Goal: Information Seeking & Learning: Learn about a topic

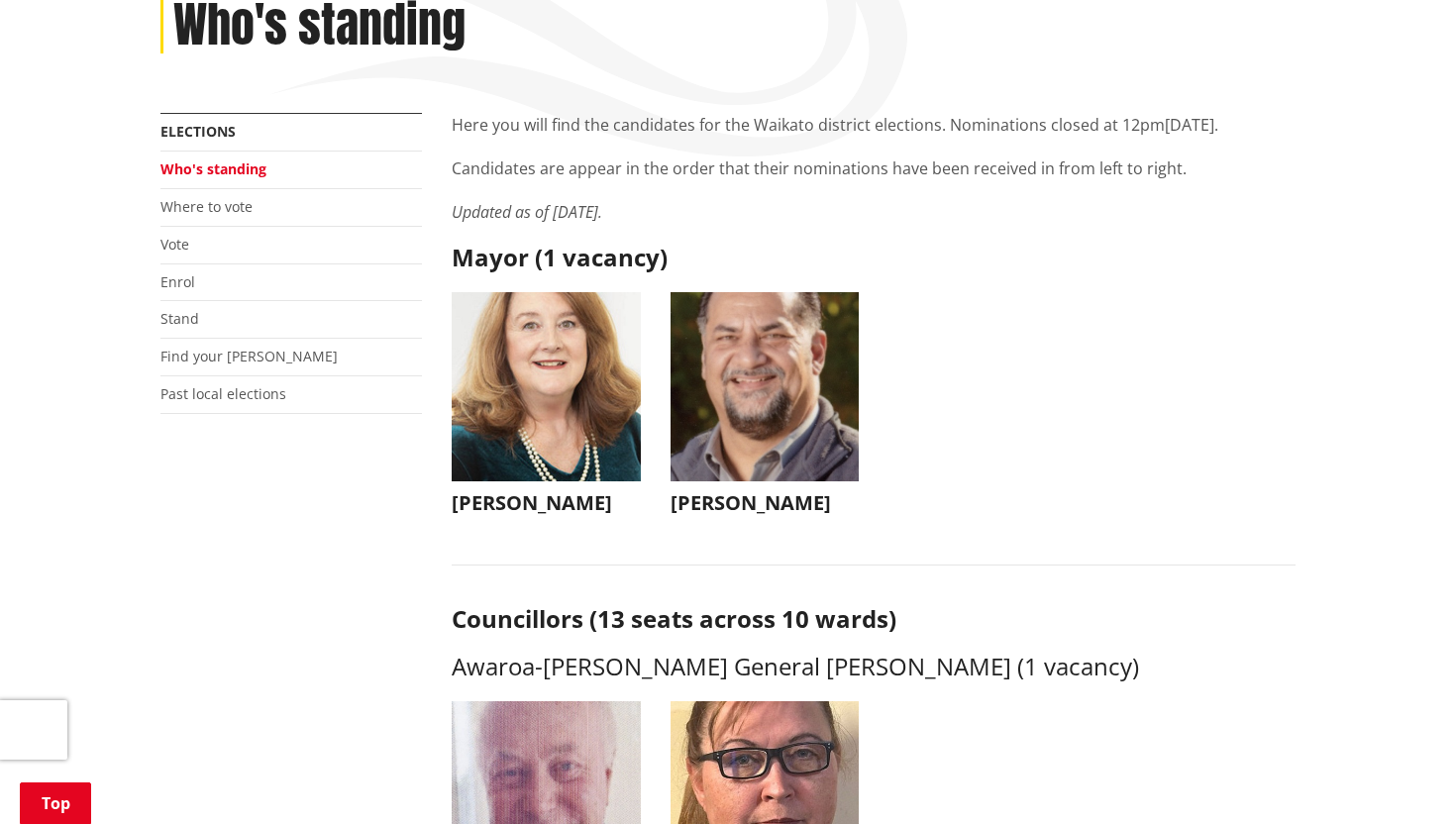
scroll to position [384, 0]
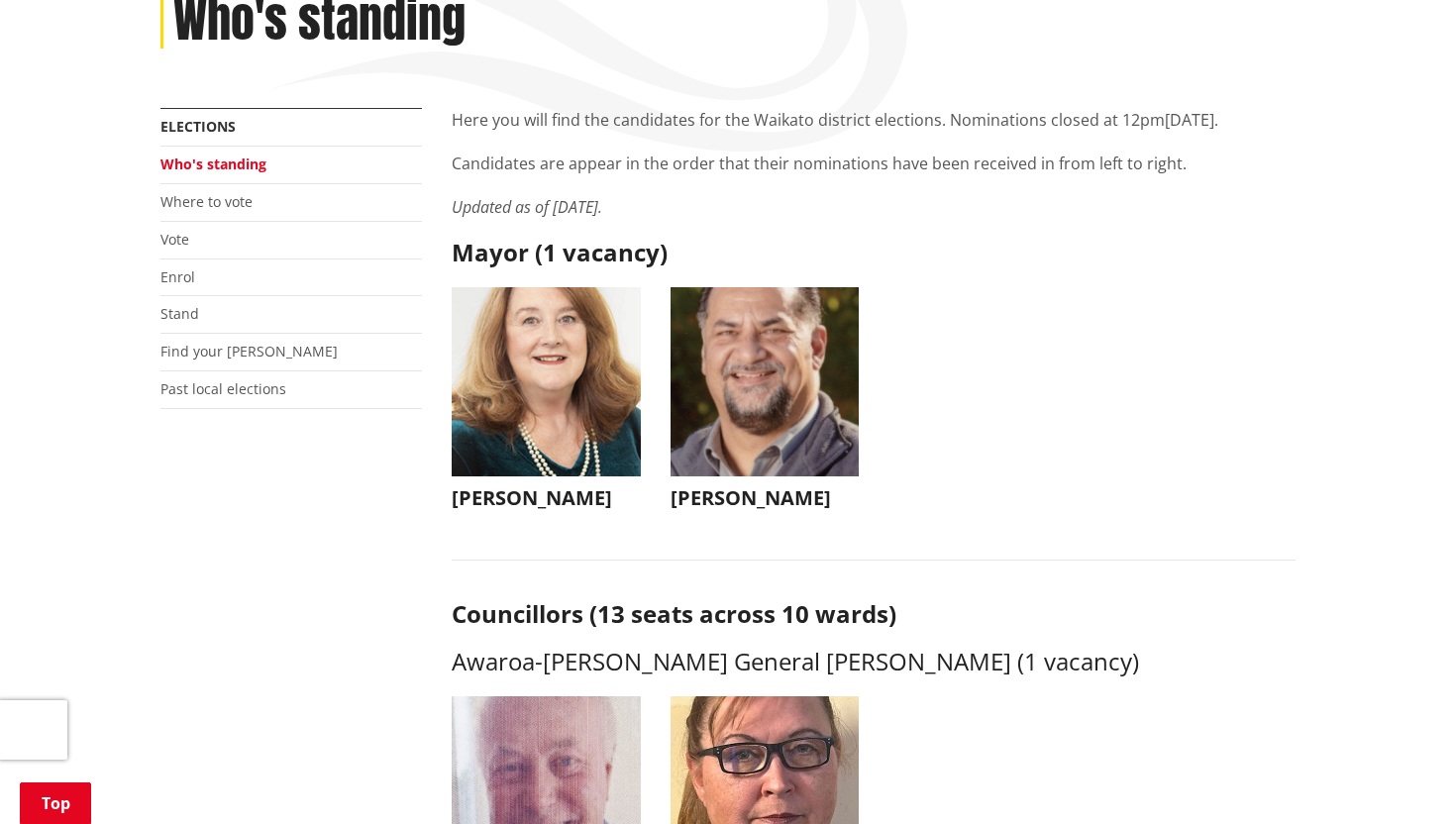
click at [758, 390] on img "button" at bounding box center [765, 382] width 189 height 189
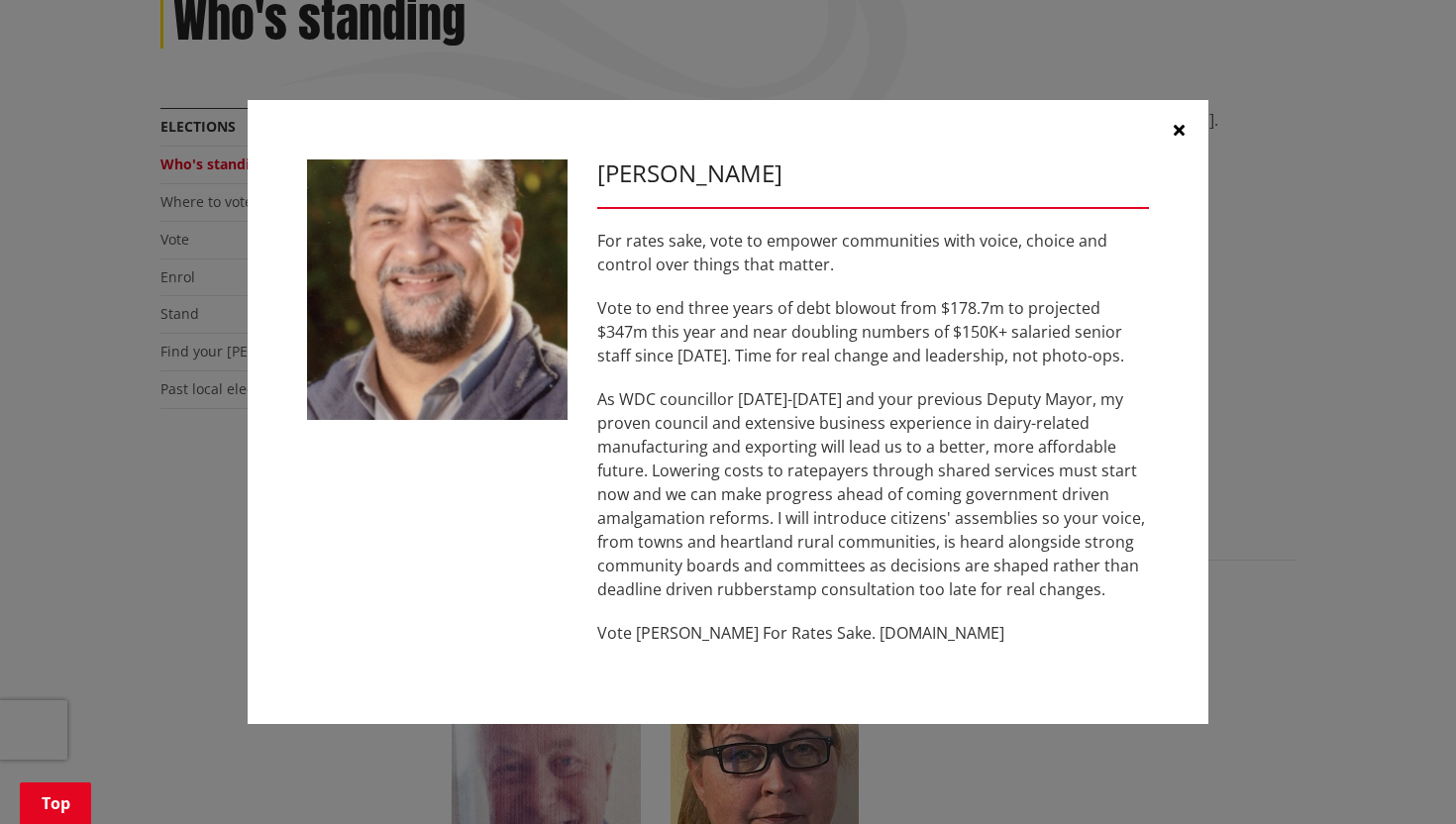
click at [1178, 117] on button "button" at bounding box center [1179, 130] width 60 height 60
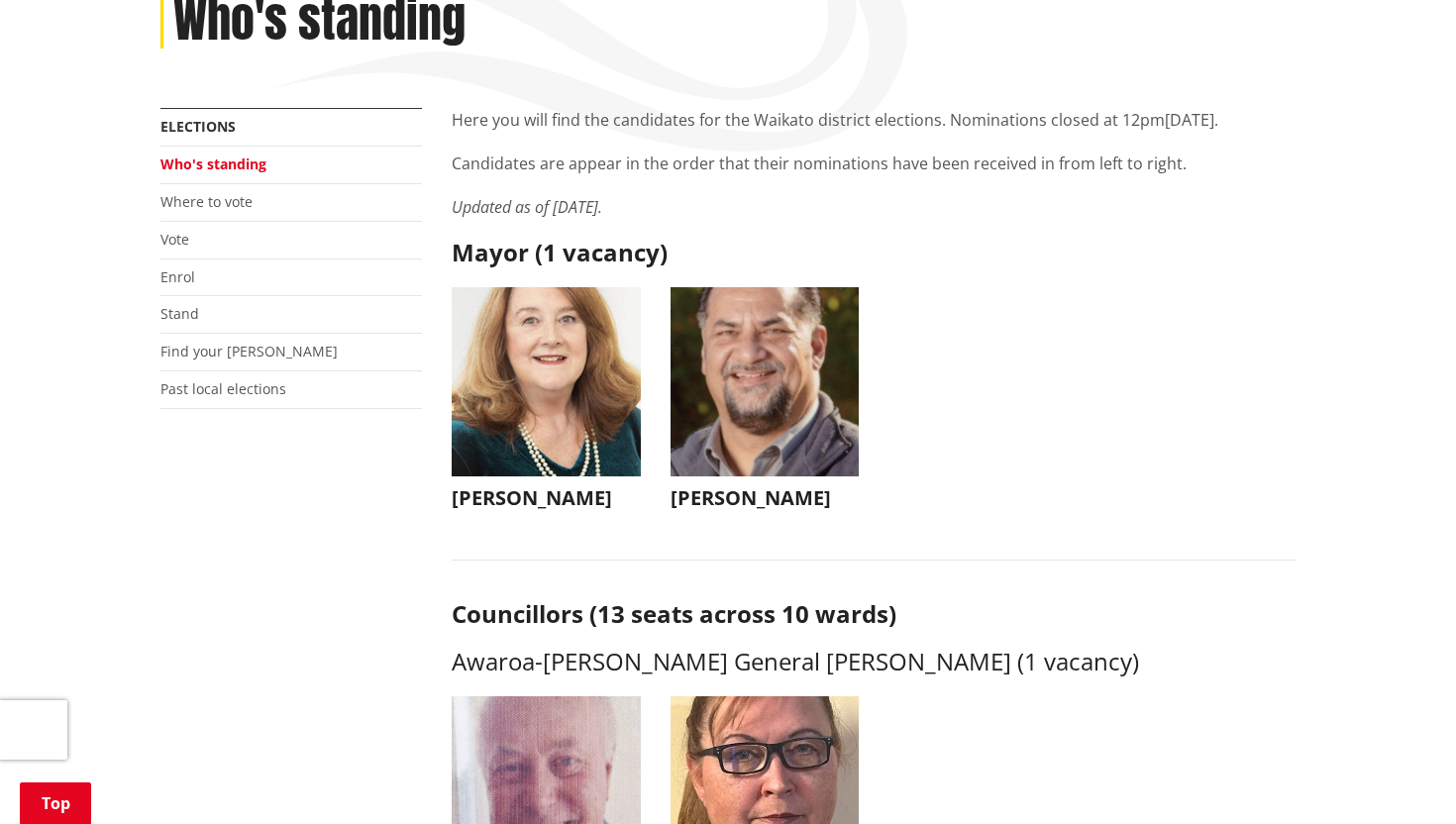
click at [566, 361] on img "button" at bounding box center [546, 382] width 189 height 189
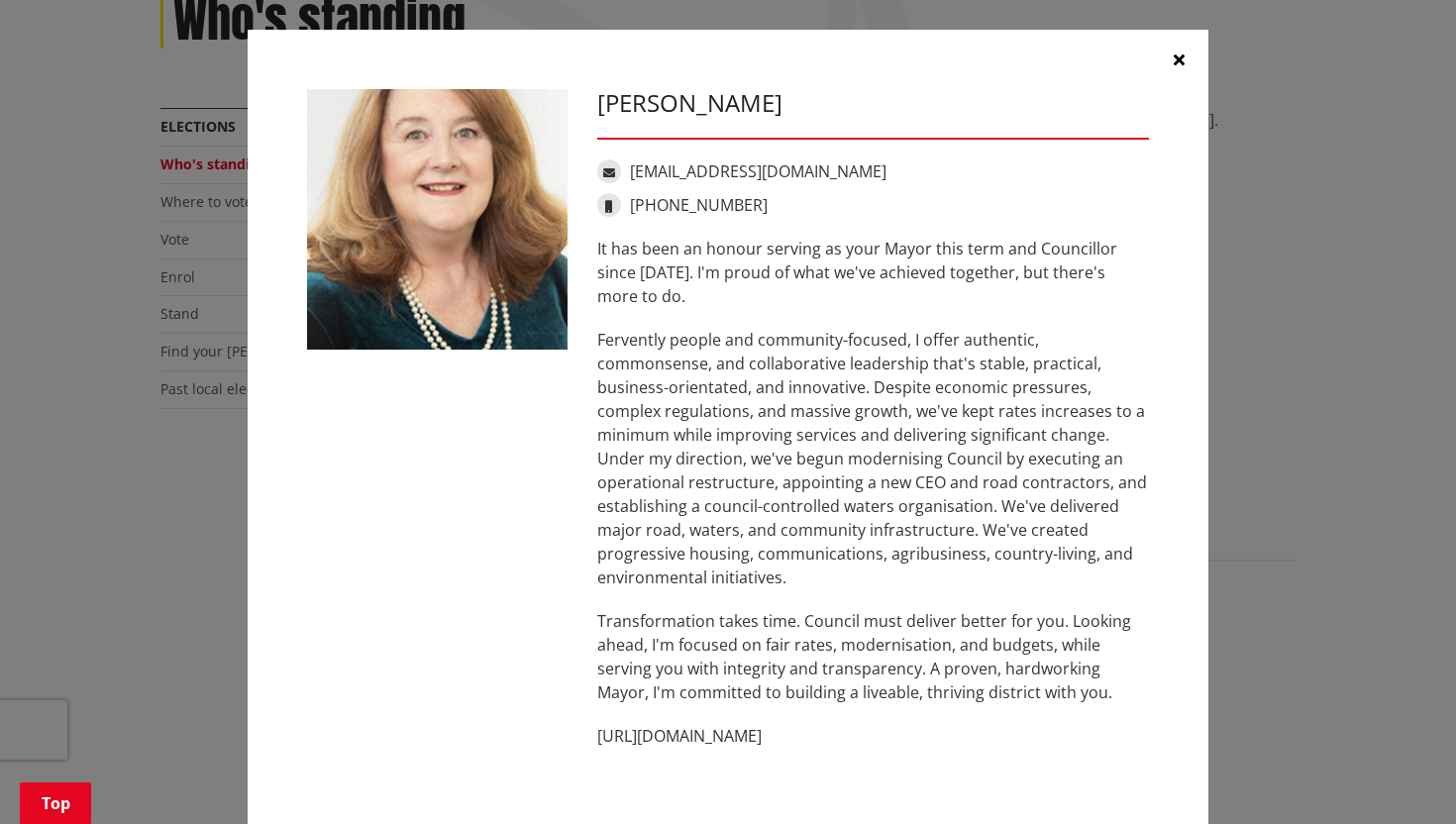
click at [1180, 54] on icon "button" at bounding box center [1179, 60] width 11 height 16
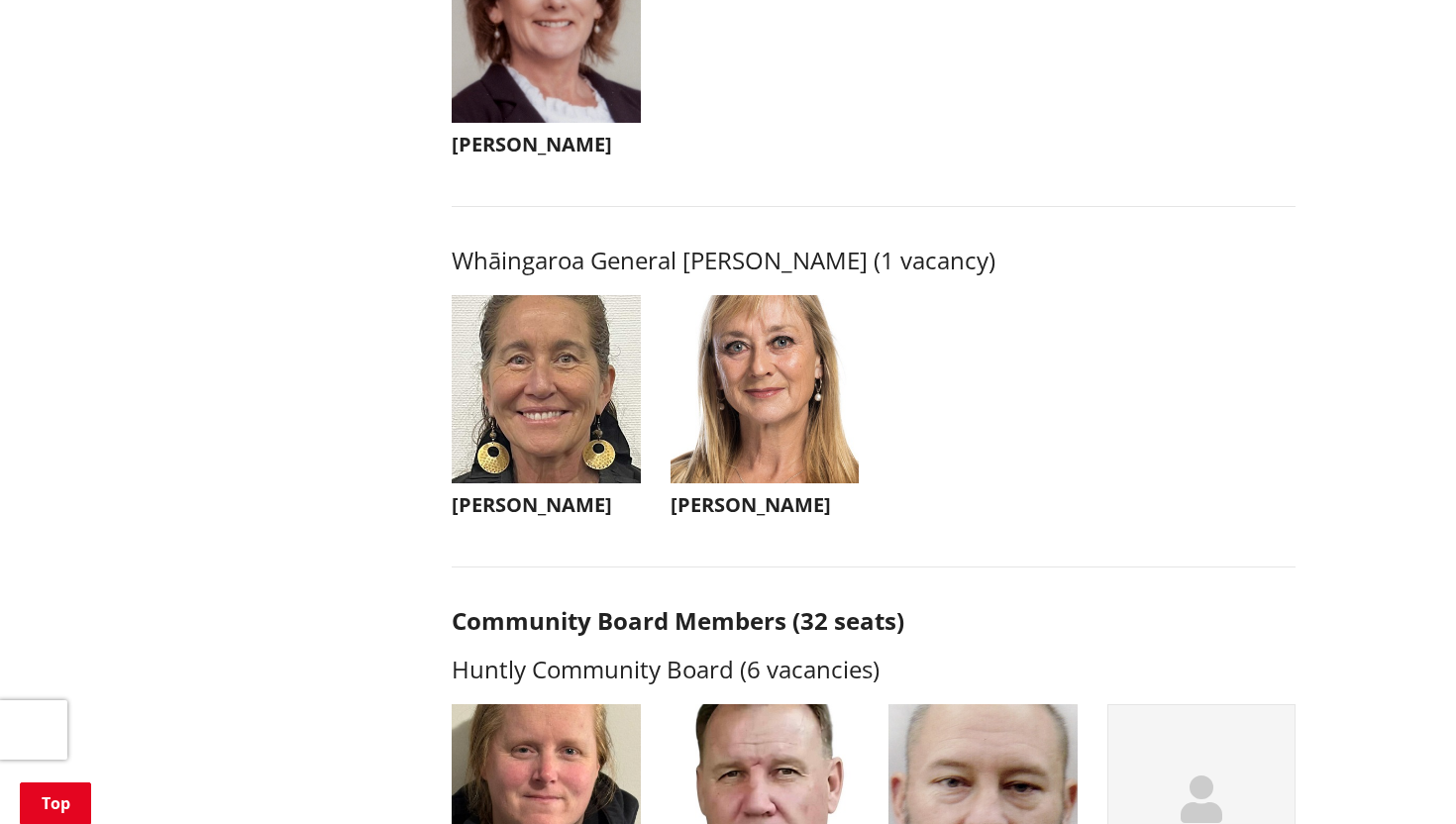
scroll to position [4713, 0]
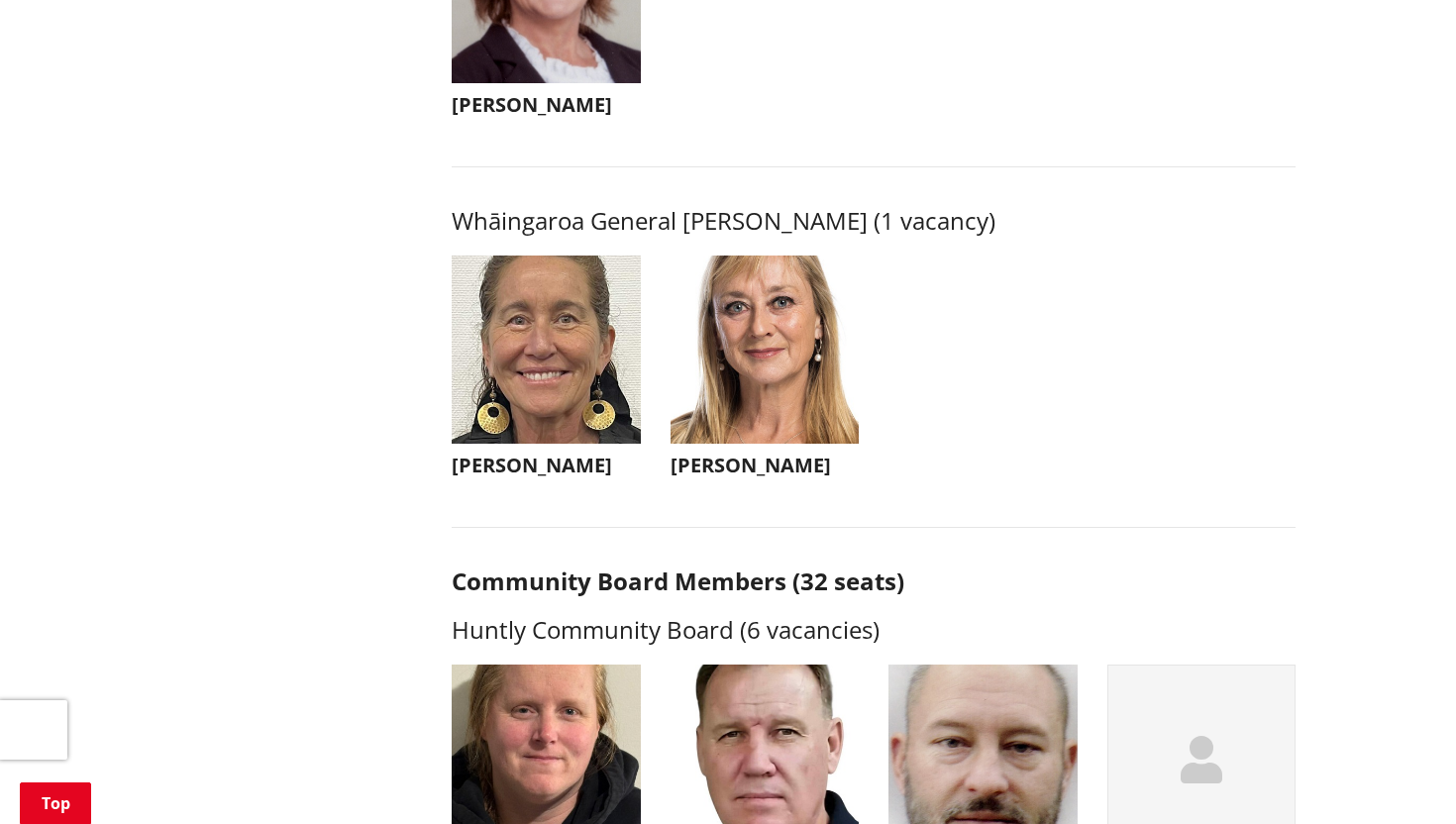
click at [748, 409] on img "button" at bounding box center [765, 350] width 189 height 189
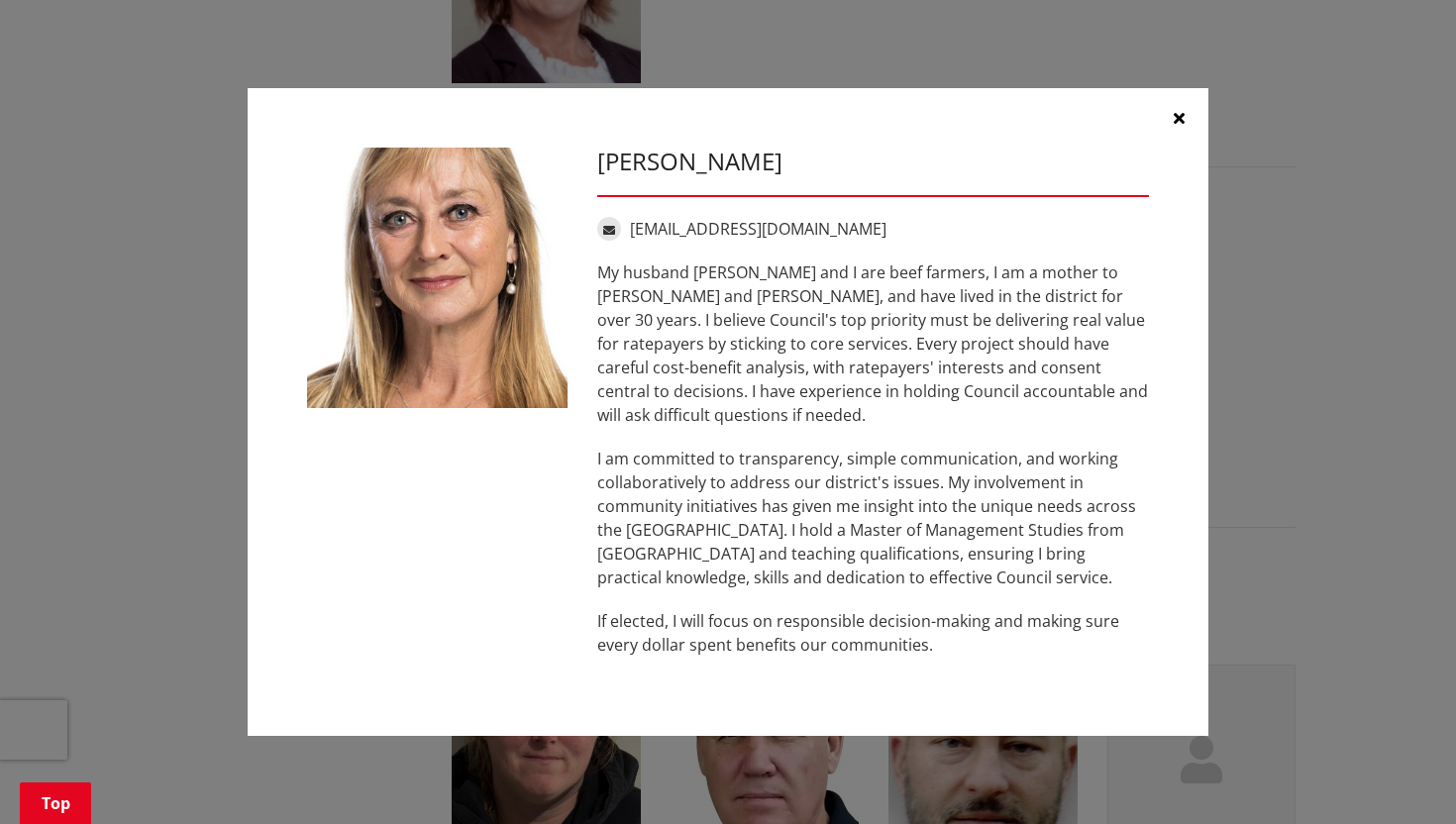
click at [1180, 122] on icon "button" at bounding box center [1179, 118] width 11 height 16
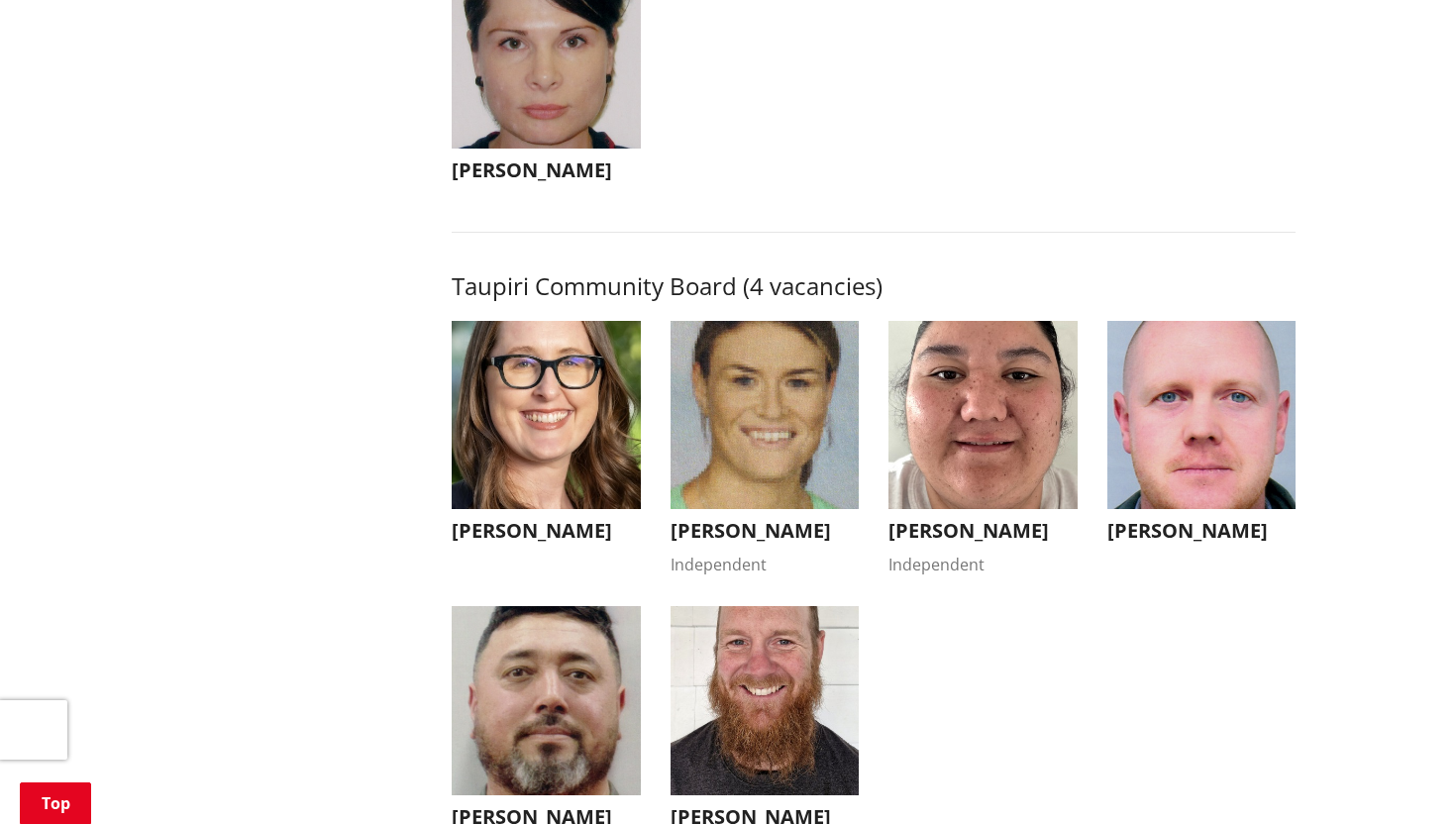
scroll to position [7718, 0]
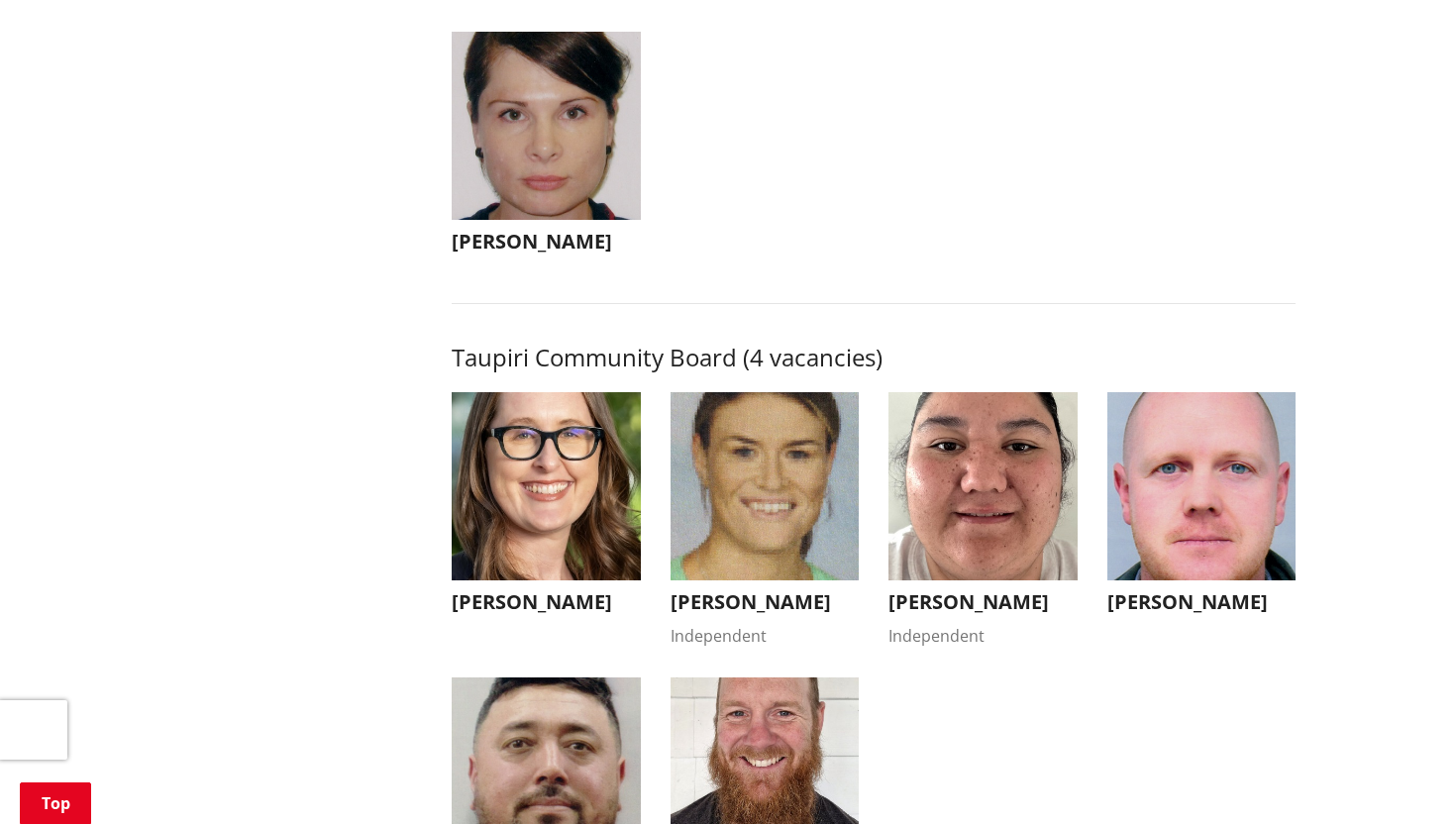
click at [554, 194] on img "button" at bounding box center [546, 126] width 189 height 189
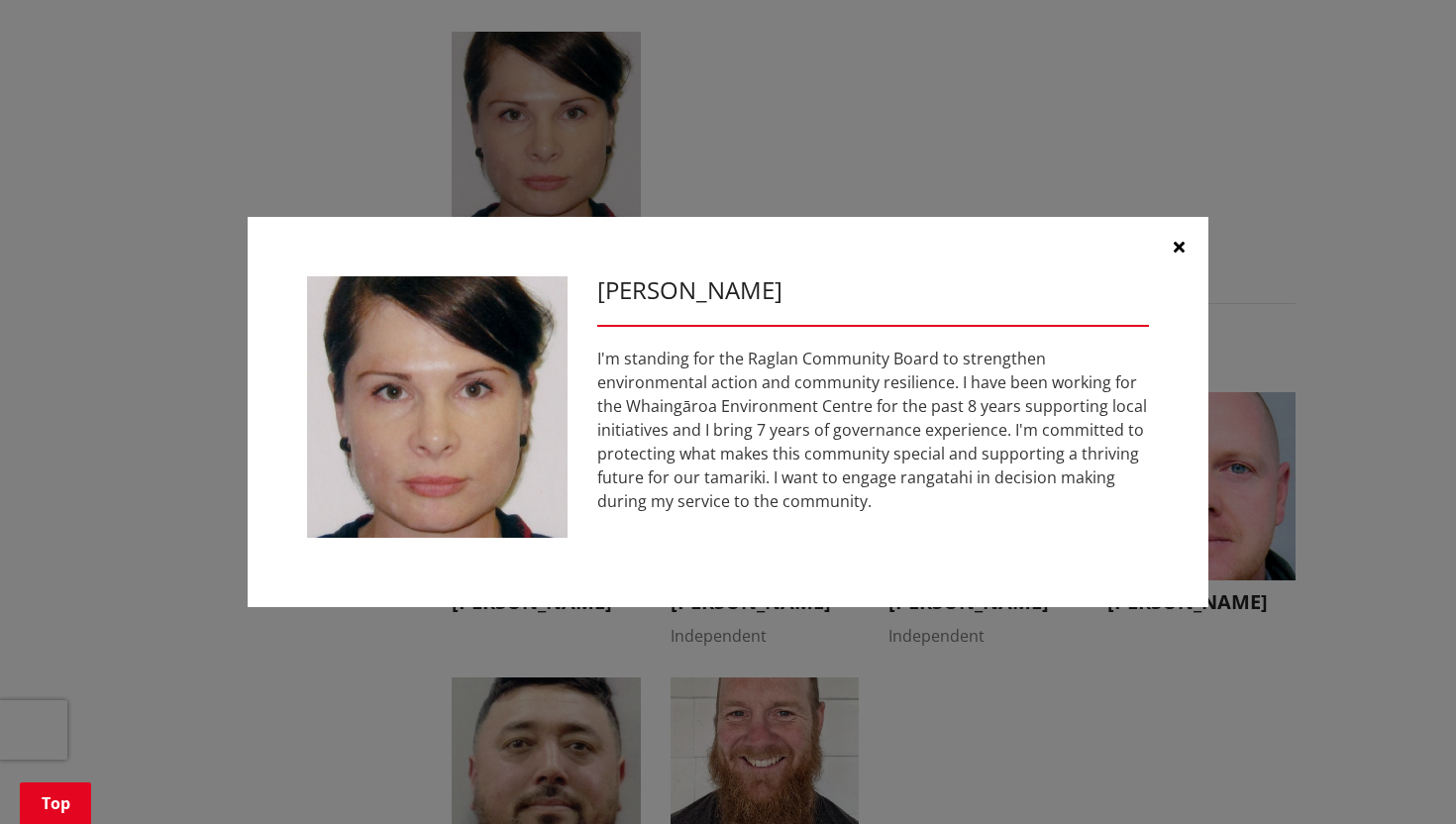
click at [1183, 248] on icon "button" at bounding box center [1179, 247] width 11 height 16
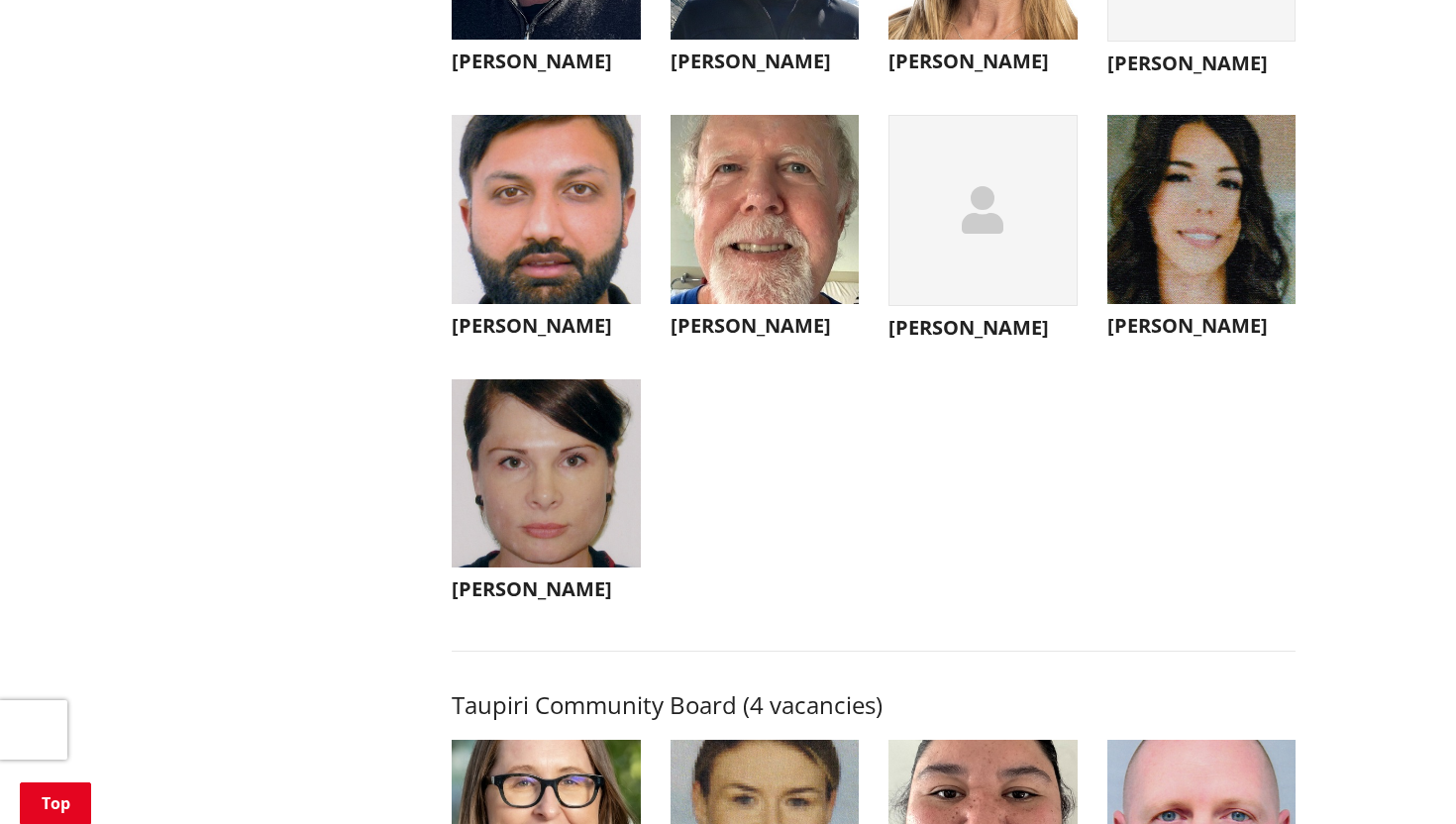
scroll to position [7148, 0]
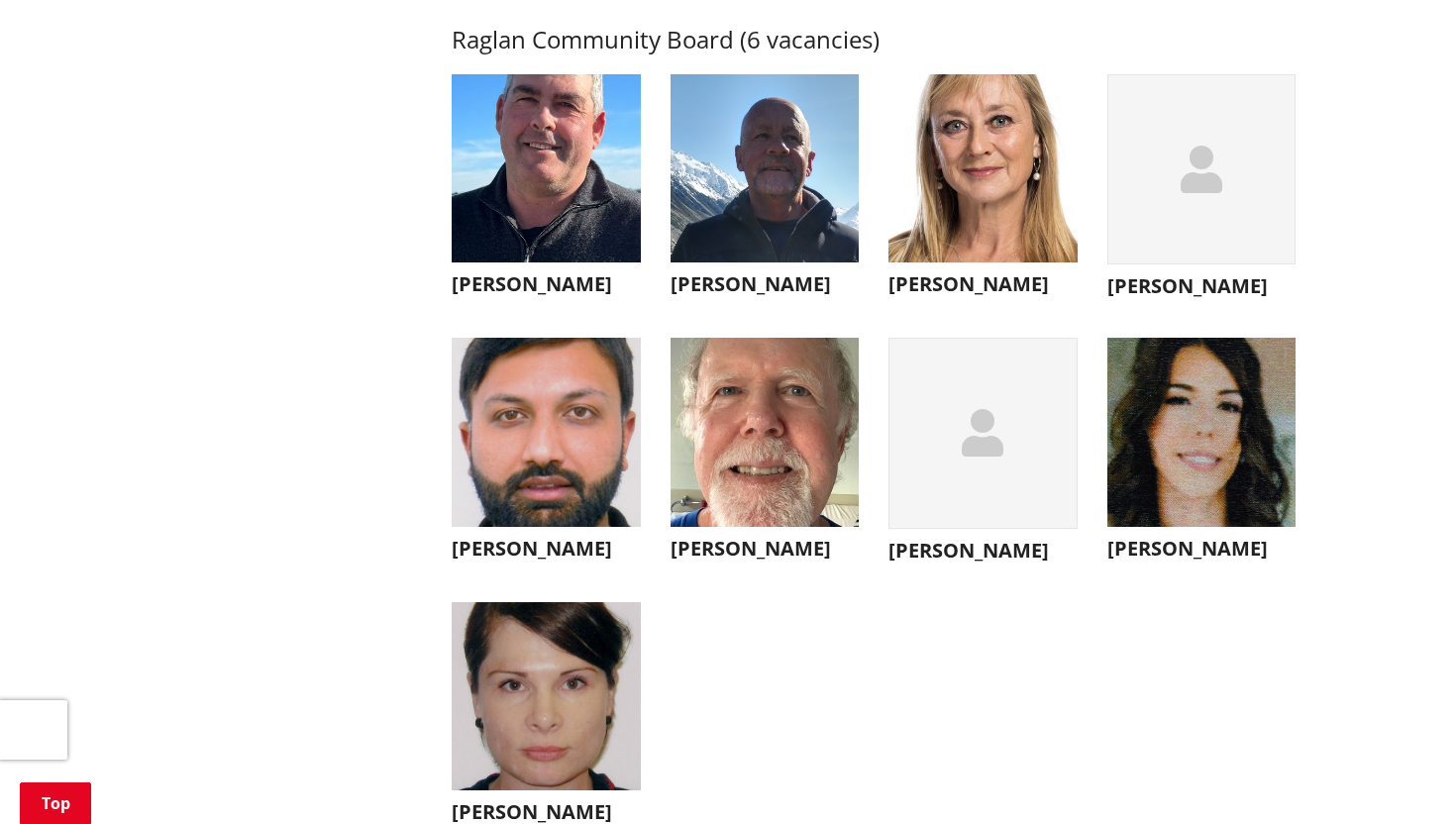
click at [951, 189] on img "button" at bounding box center [983, 169] width 189 height 189
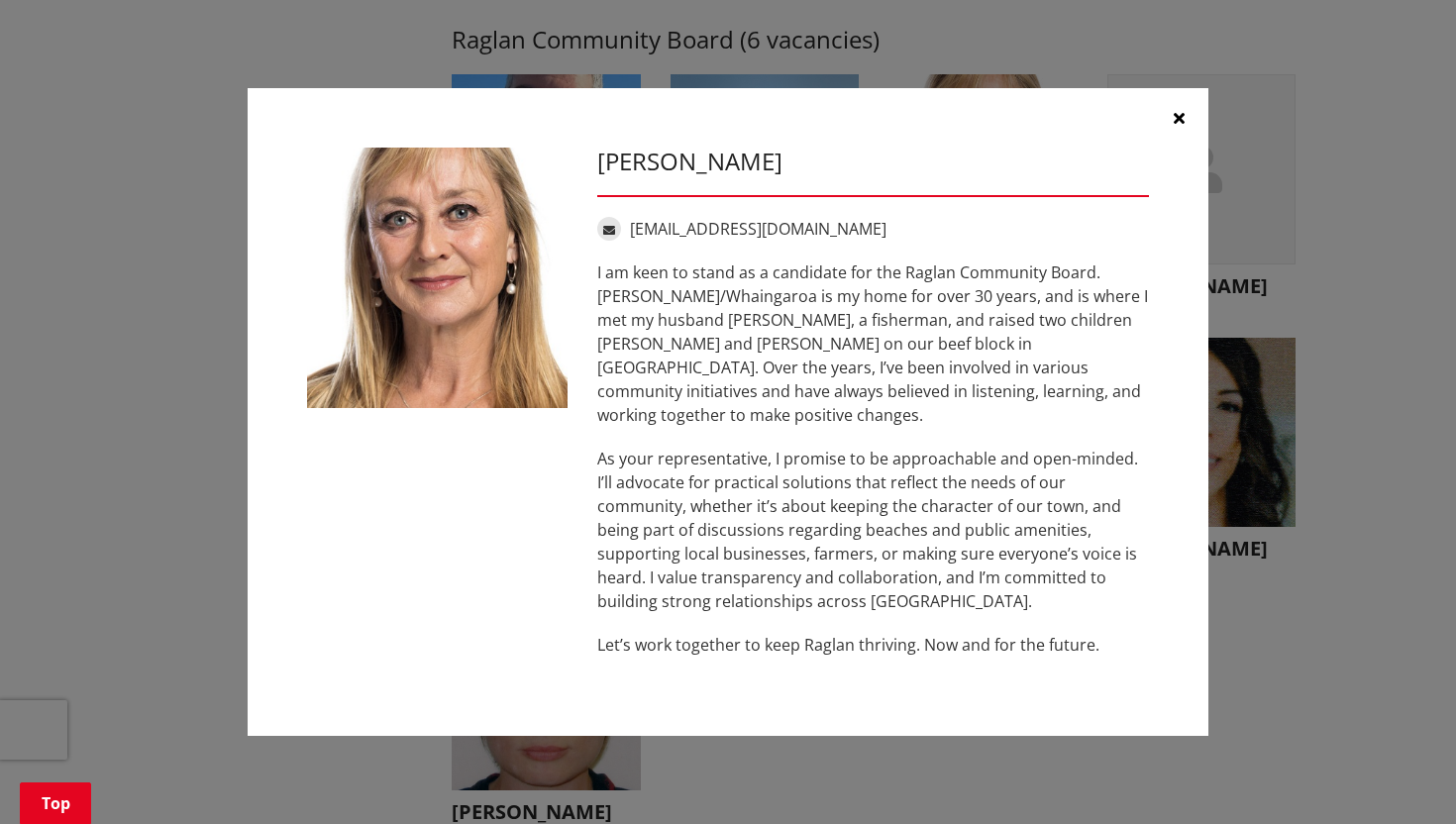
click at [1183, 118] on button "button" at bounding box center [1179, 118] width 60 height 60
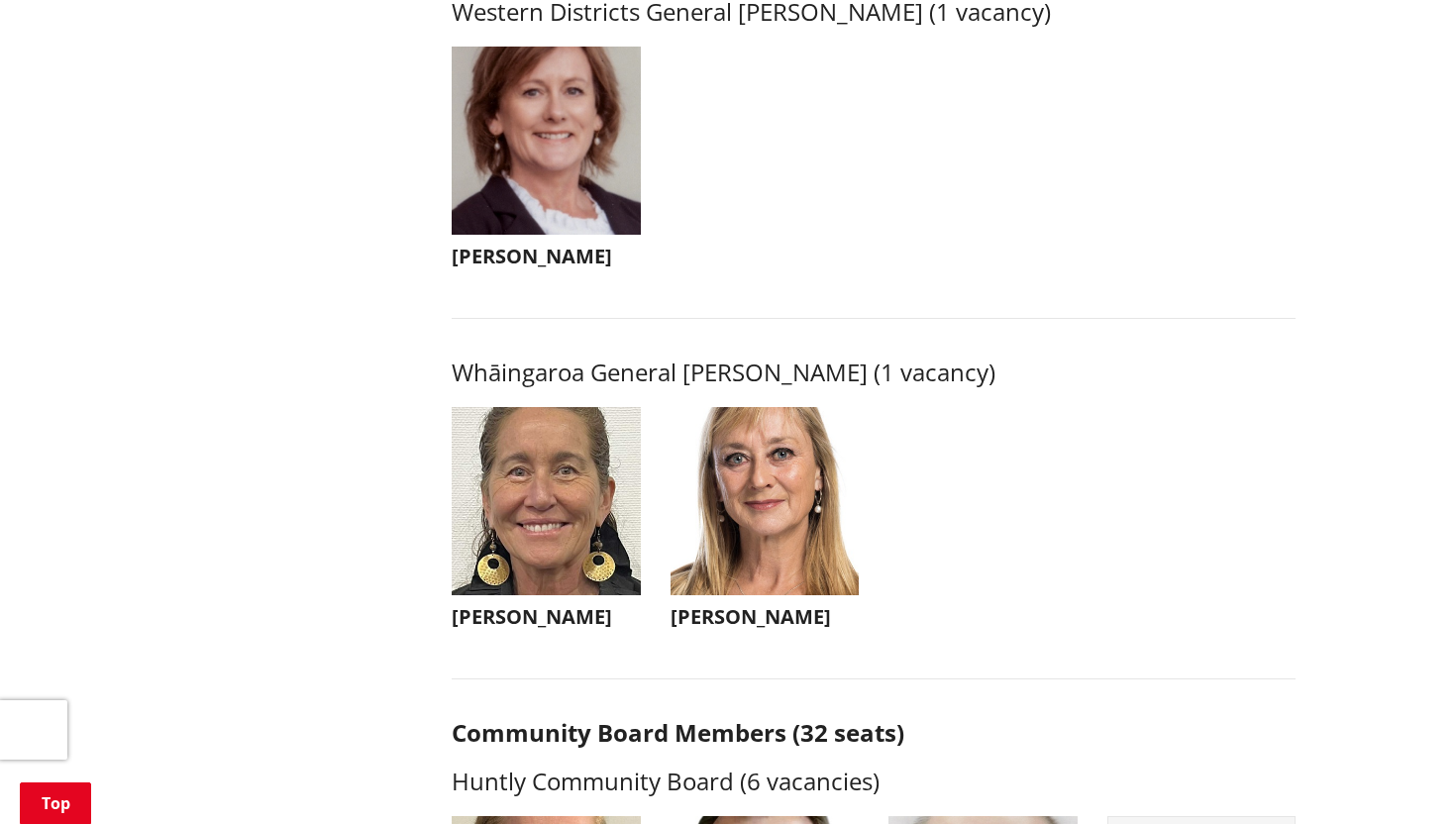
scroll to position [4310, 0]
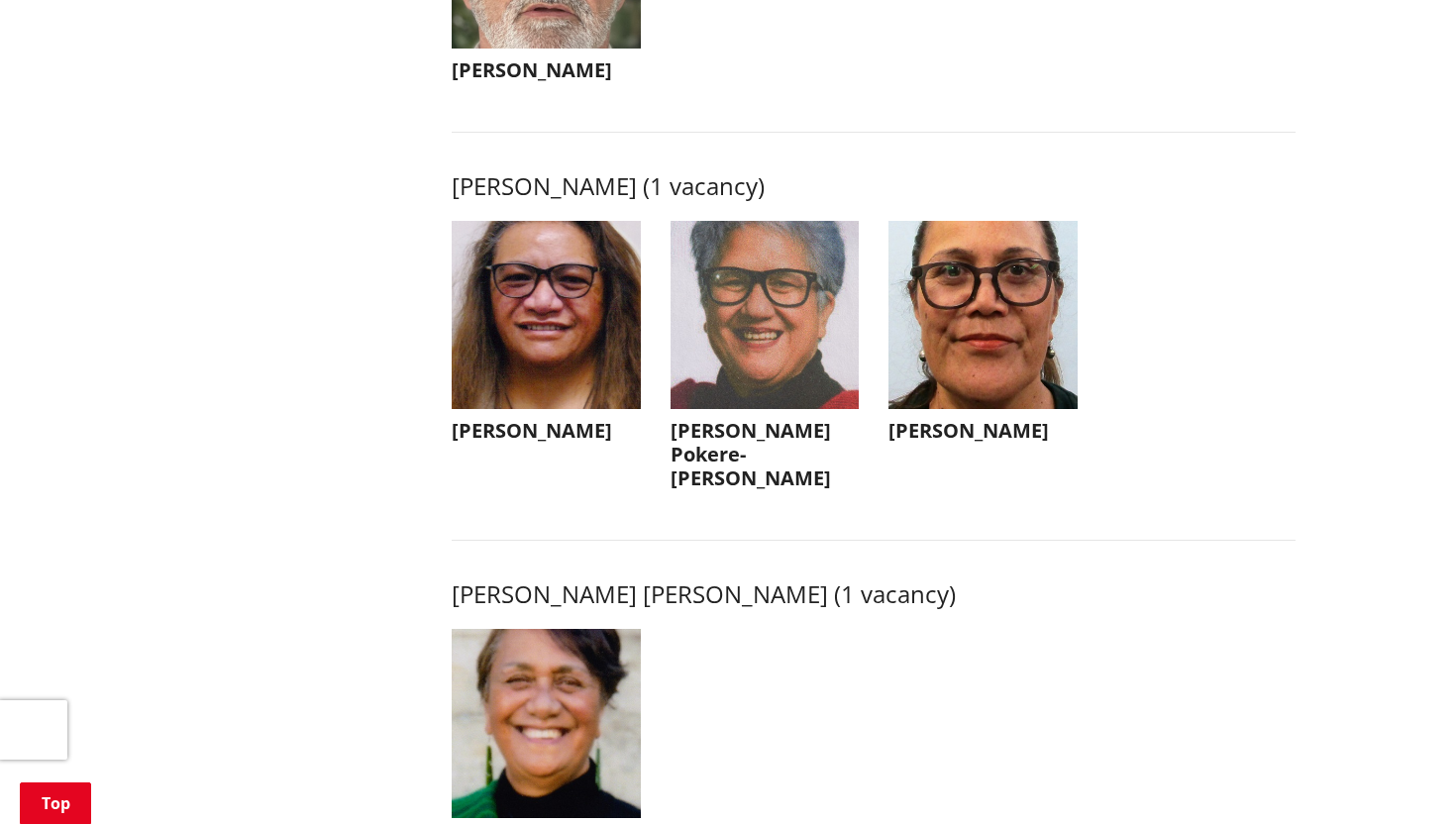
scroll to position [2283, 0]
